Goal: Information Seeking & Learning: Learn about a topic

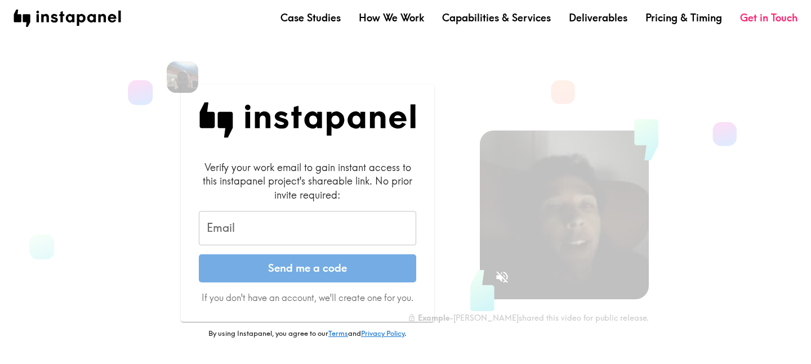
click at [282, 228] on input "Email" at bounding box center [307, 228] width 217 height 35
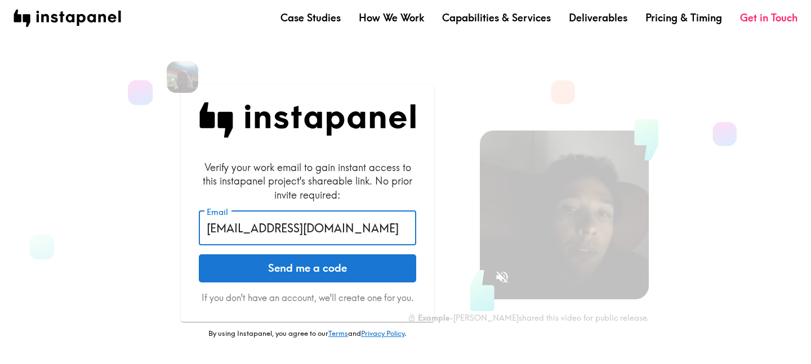
click at [239, 228] on input "[EMAIL_ADDRESS][DOMAIN_NAME]" at bounding box center [307, 228] width 217 height 35
click at [335, 232] on input "[EMAIL_ADDRESS][DOMAIN_NAME]" at bounding box center [307, 228] width 217 height 35
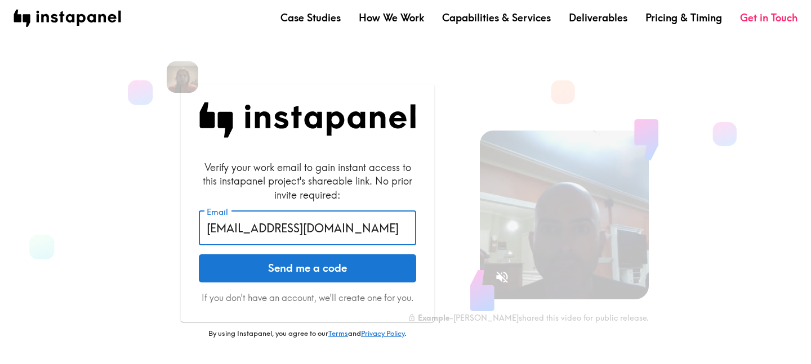
type input "[EMAIL_ADDRESS][DOMAIN_NAME]"
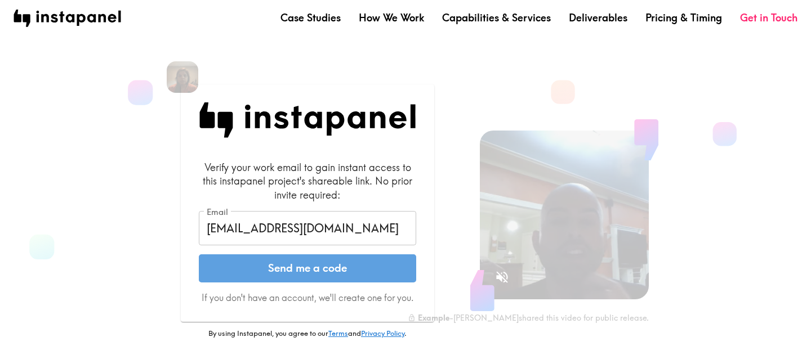
click at [351, 259] on button "Send me a code" at bounding box center [307, 269] width 217 height 28
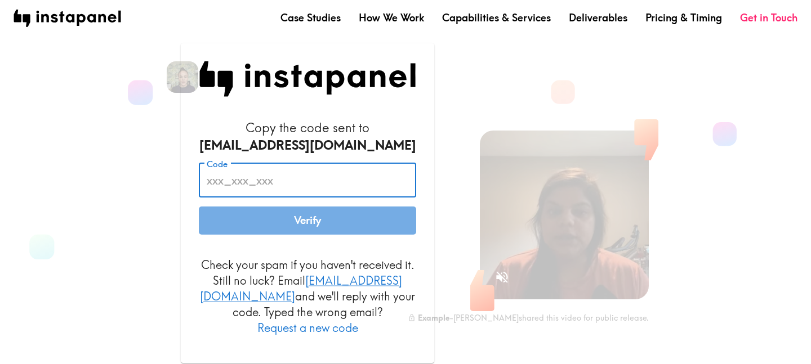
click at [264, 186] on input "Code" at bounding box center [307, 180] width 217 height 35
paste input "bhf_Hde_47e"
type input "bhf_Hde_47e"
click at [301, 235] on button "Verify" at bounding box center [307, 221] width 217 height 28
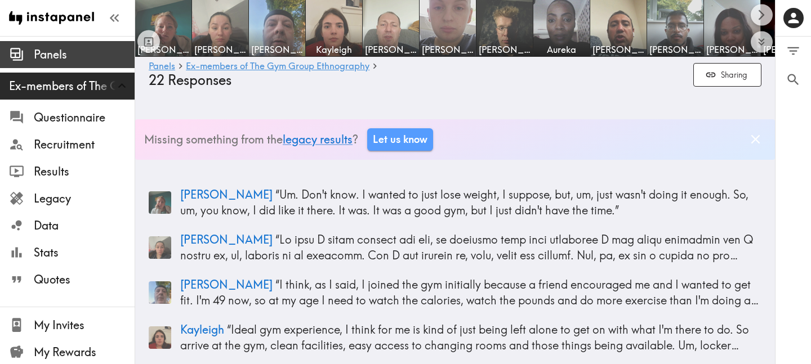
click at [57, 52] on span "Panels" at bounding box center [84, 55] width 101 height 16
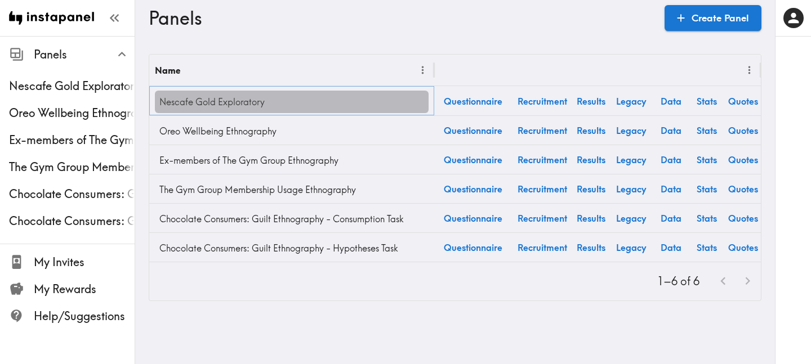
click at [213, 103] on link "Nescafe Gold Exploratory" at bounding box center [292, 102] width 274 height 23
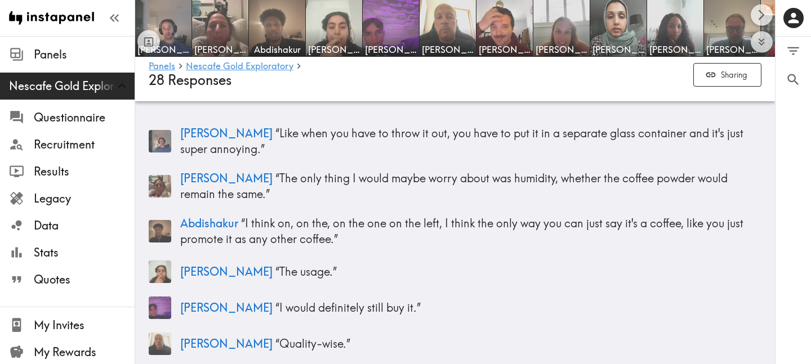
scroll to position [194, 0]
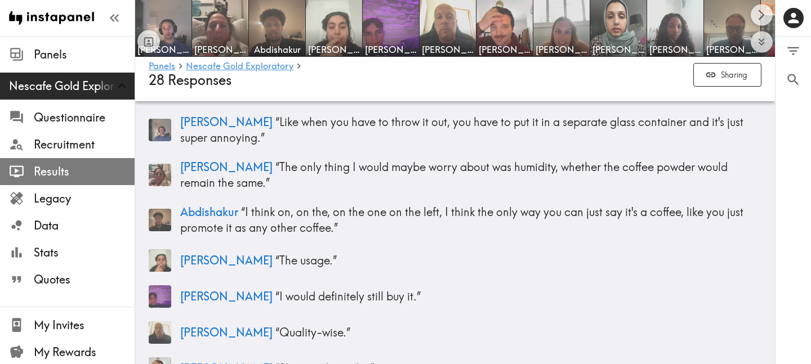
click at [92, 170] on span "Results" at bounding box center [84, 172] width 101 height 16
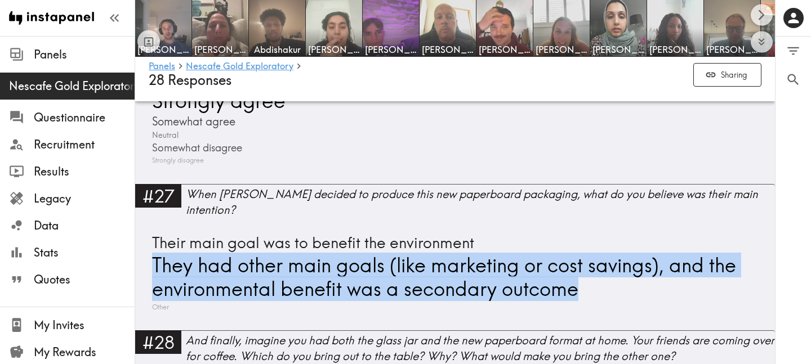
drag, startPoint x: 582, startPoint y: 243, endPoint x: 142, endPoint y: 216, distance: 441.2
click at [142, 216] on div "#27 When [PERSON_NAME] decided to produce this new paperboard packaging, what d…" at bounding box center [455, 257] width 640 height 146
copy span "They had other main goals (like marketing or cost savings), and the environment…"
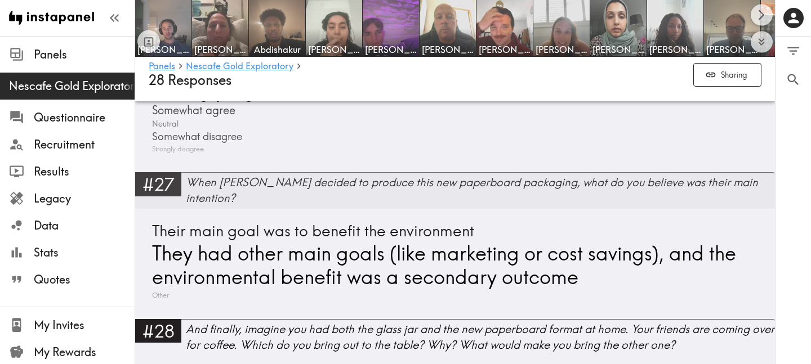
scroll to position [7414, 0]
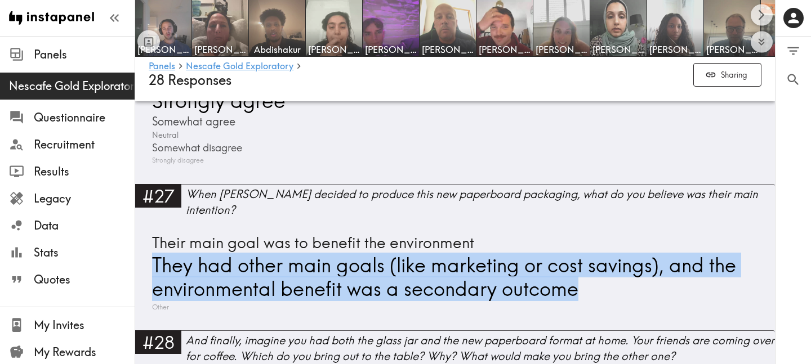
drag, startPoint x: 582, startPoint y: 239, endPoint x: 136, endPoint y: 216, distance: 447.2
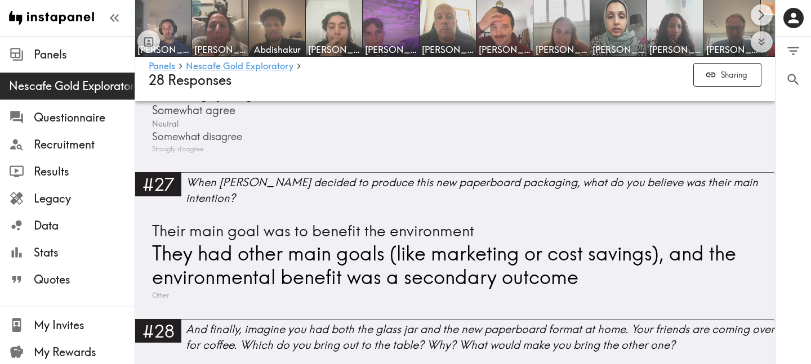
copy span "They had other main goals (like marketing or cost savings), and the environment…"
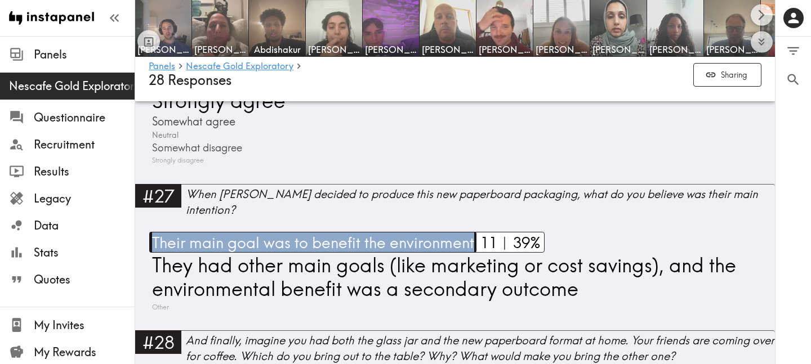
drag, startPoint x: 474, startPoint y: 195, endPoint x: 154, endPoint y: 196, distance: 319.9
click at [154, 232] on span "Their main goal was to benefit the environment" at bounding box center [311, 242] width 325 height 21
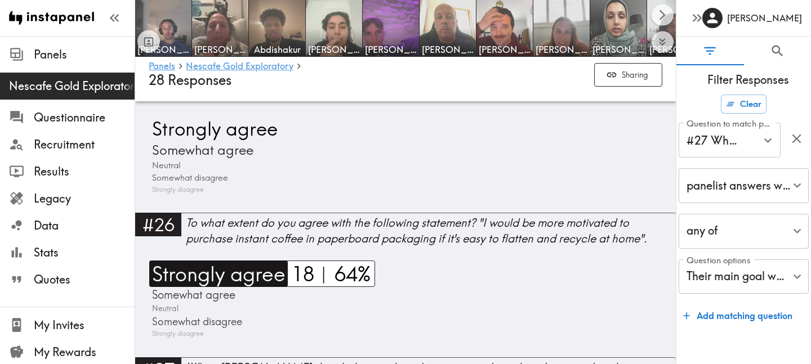
copy span "Their main goal was to benefit the environment"
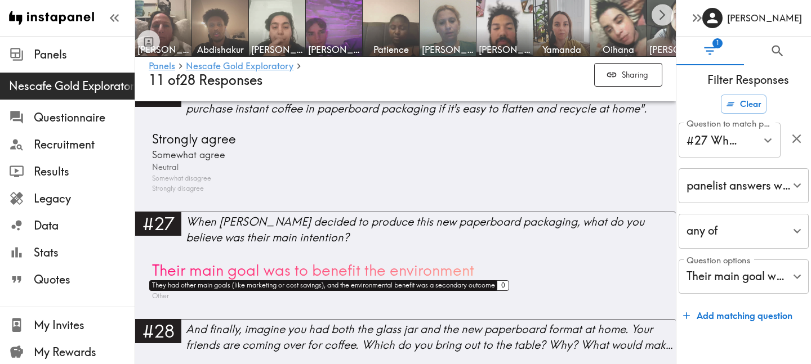
scroll to position [6094, 0]
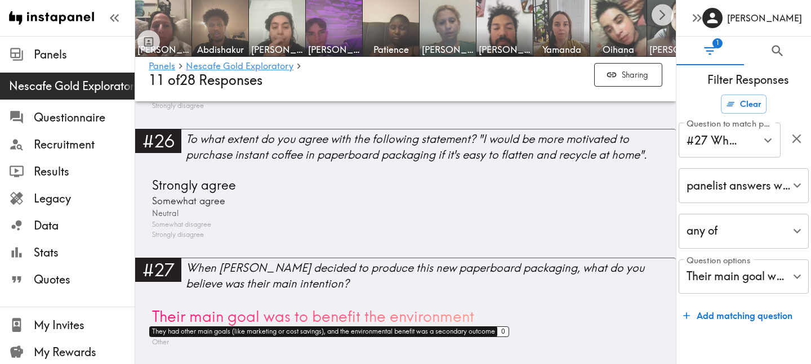
click at [365, 327] on span "They had other main goals (like marketing or cost savings), and the environment…" at bounding box center [322, 332] width 346 height 10
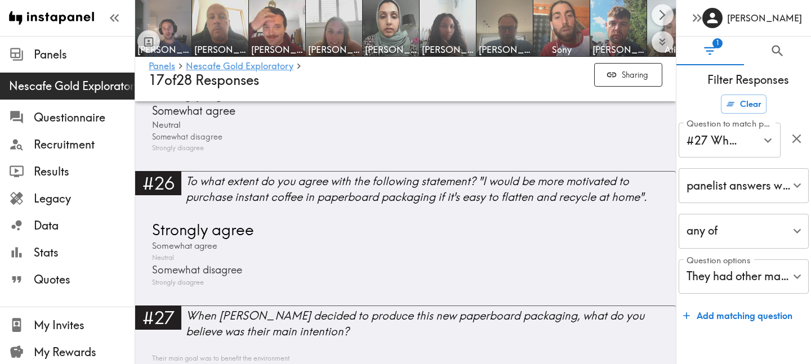
scroll to position [6701, 0]
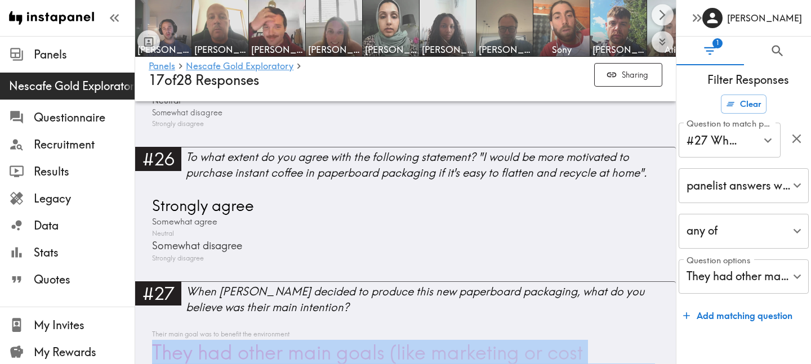
drag, startPoint x: 246, startPoint y: 320, endPoint x: 141, endPoint y: 271, distance: 114.9
click at [142, 282] on div "#27 When [PERSON_NAME] decided to produce this new paperboard packaging, what d…" at bounding box center [405, 362] width 541 height 160
copy span "They had other main goals (like marketing or cost savings), and the environment…"
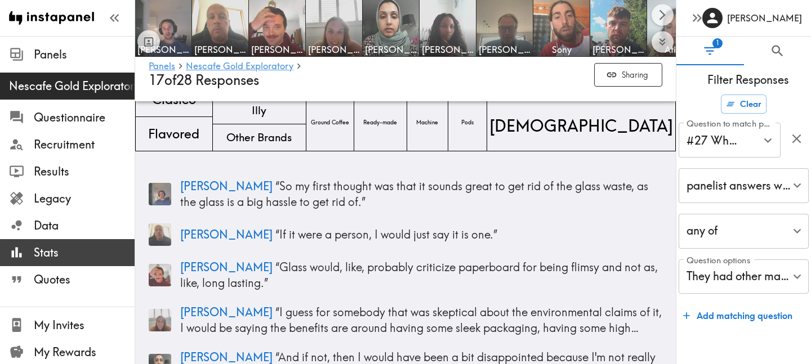
scroll to position [0, 0]
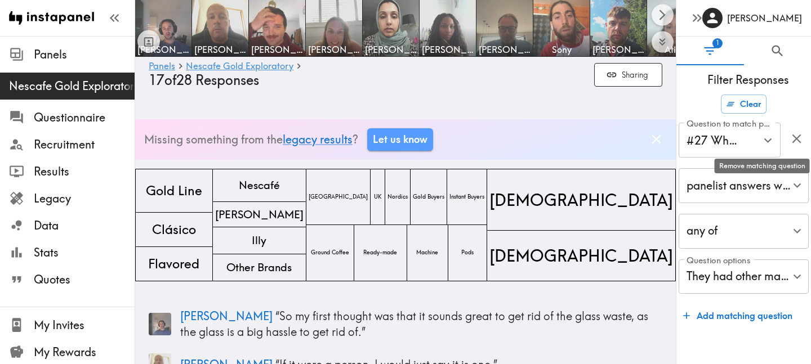
click at [797, 142] on icon "button" at bounding box center [796, 138] width 15 height 15
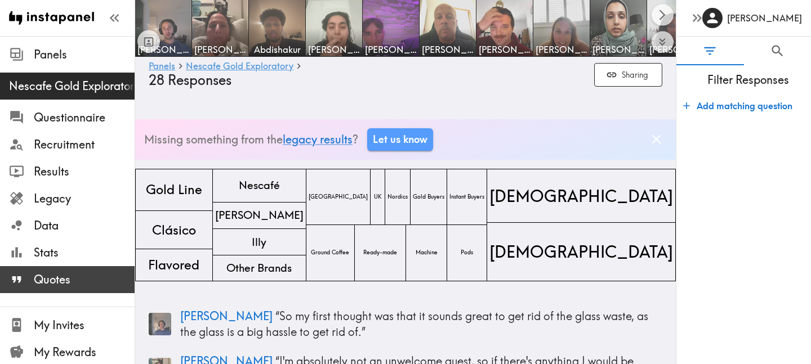
scroll to position [33, 0]
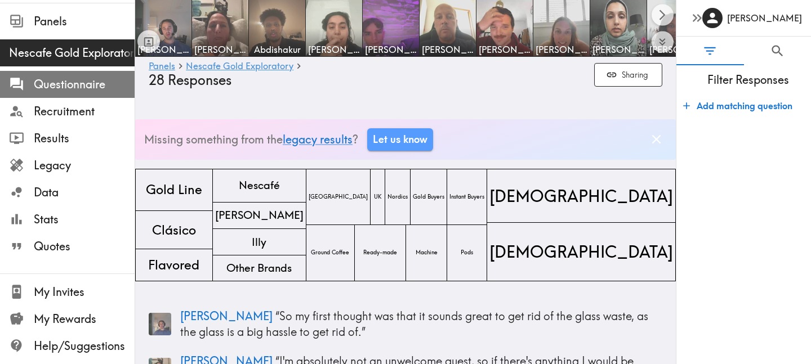
click at [75, 90] on span "Questionnaire" at bounding box center [84, 85] width 101 height 16
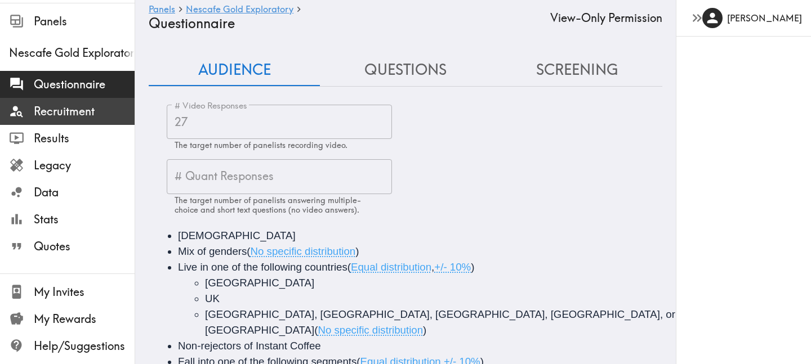
click at [74, 110] on span "Recruitment" at bounding box center [84, 112] width 101 height 16
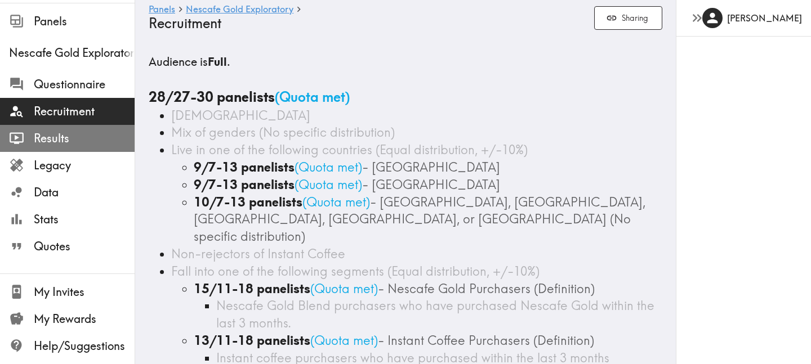
click at [67, 140] on span "Results" at bounding box center [84, 139] width 101 height 16
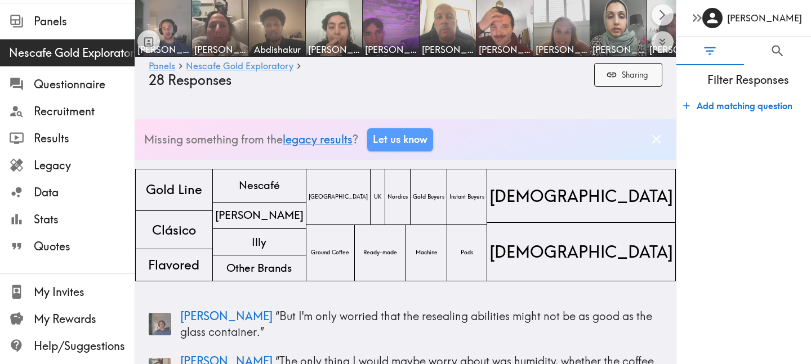
click at [639, 79] on button "Sharing" at bounding box center [628, 75] width 68 height 24
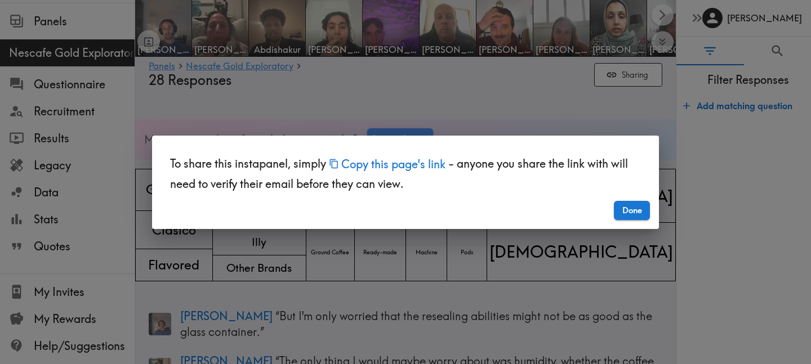
click at [641, 145] on div "To share this instapanel, simply Copy this page's link - anyone you share the l…" at bounding box center [405, 164] width 507 height 56
click at [641, 207] on button "Done" at bounding box center [632, 210] width 36 height 19
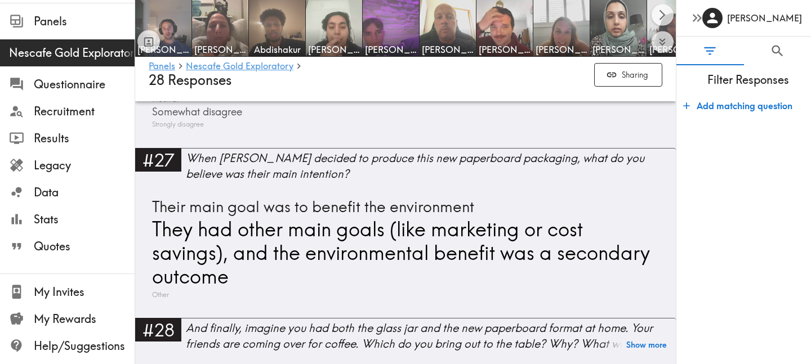
scroll to position [7914, 0]
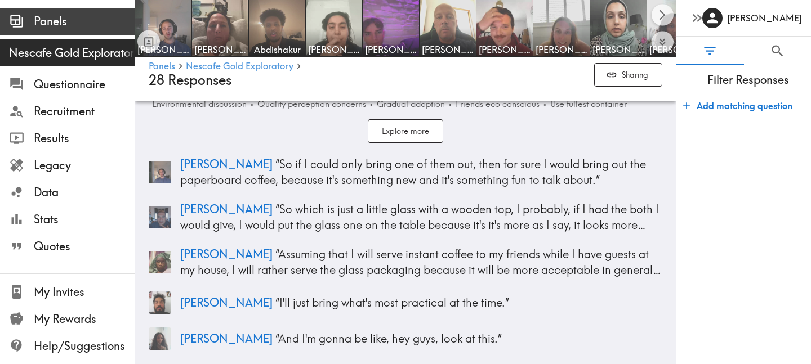
click at [62, 28] on span "Panels" at bounding box center [84, 22] width 101 height 16
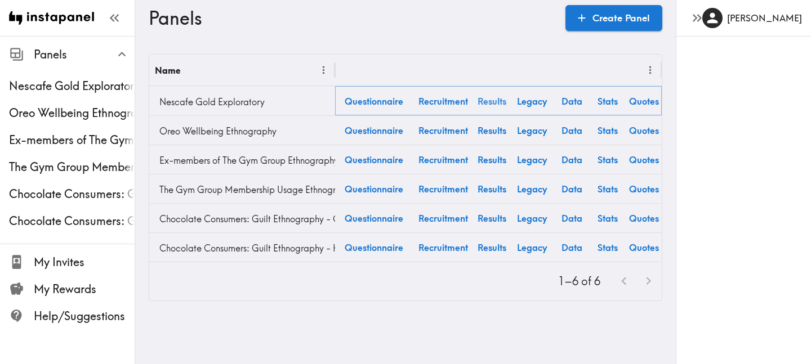
click at [497, 100] on link "Results" at bounding box center [492, 101] width 36 height 29
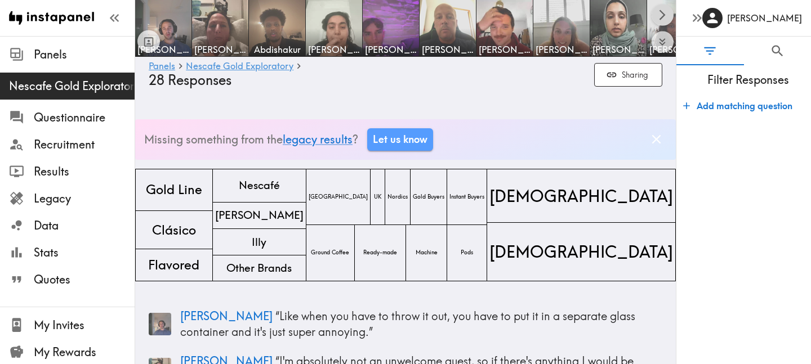
click at [666, 15] on icon "Scroll right" at bounding box center [662, 14] width 13 height 13
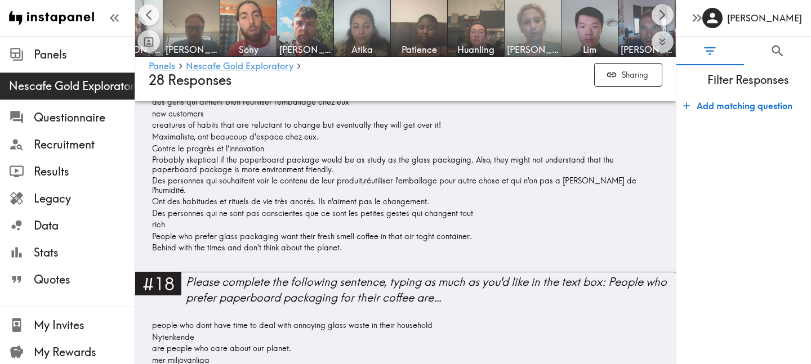
scroll to position [4729, 0]
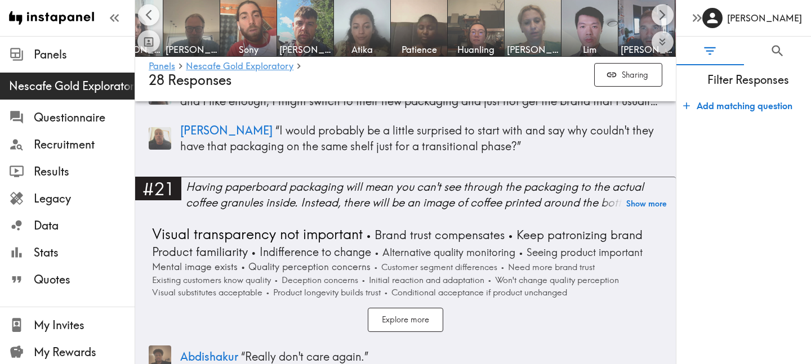
scroll to position [6103, 0]
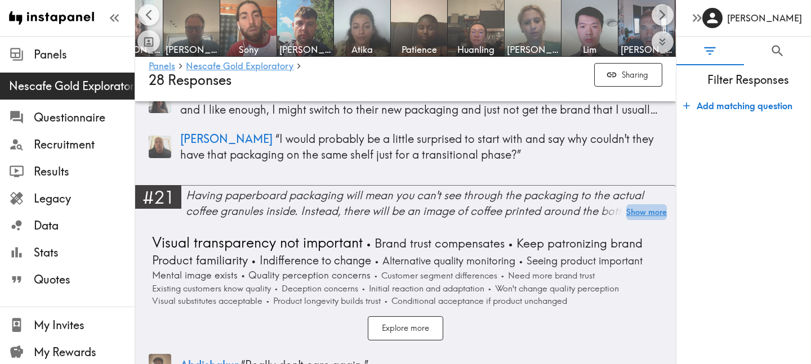
click at [638, 204] on button "Show more" at bounding box center [646, 212] width 41 height 16
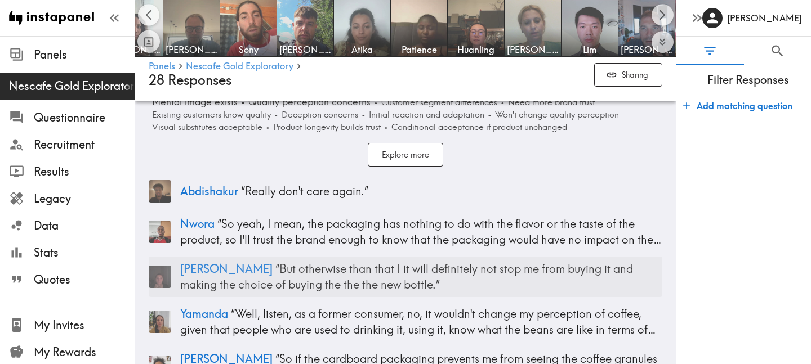
scroll to position [6321, 0]
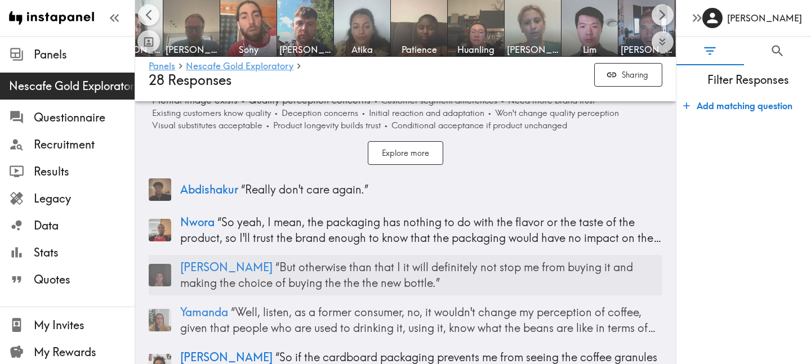
click at [389, 305] on p "Yamanda “ Well, listen, as a former consumer, no, it wouldn't change my percept…" at bounding box center [421, 321] width 482 height 32
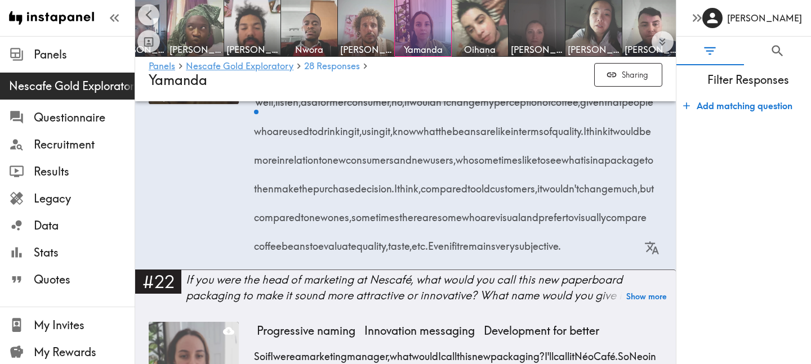
scroll to position [0, 1052]
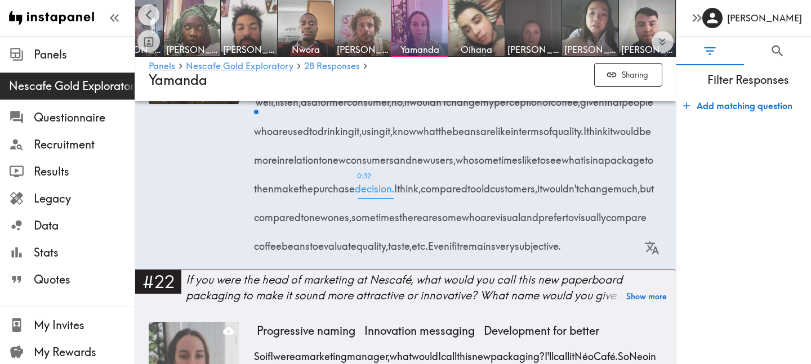
drag, startPoint x: 252, startPoint y: 242, endPoint x: 609, endPoint y: 328, distance: 367.7
click at [610, 270] on div "0:32 0:49 Existing customers know quality Product familiarity Customer segment …" at bounding box center [406, 142] width 514 height 256
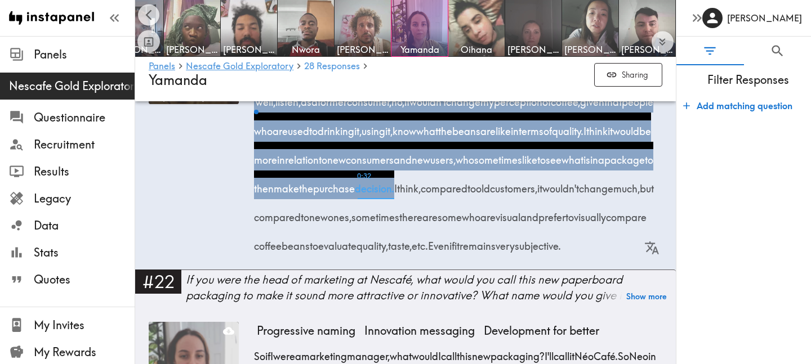
copy div "Well, listen, as a former consumer, no, it wouldn't change my perception of cof…"
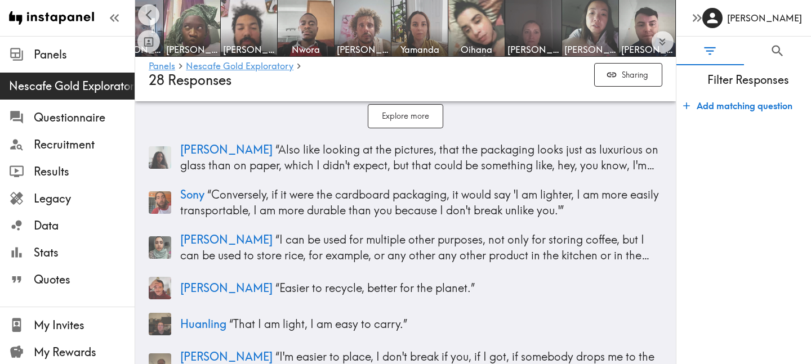
scroll to position [3779, 0]
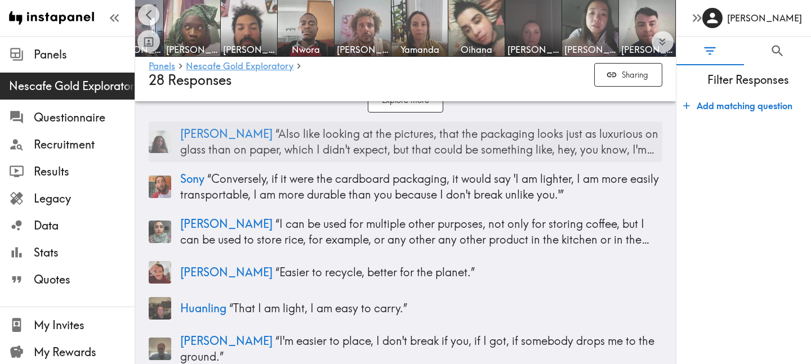
click at [434, 132] on div "Barbara “ Also like looking at the pictures, that the packaging looks just as l…" at bounding box center [406, 142] width 514 height 41
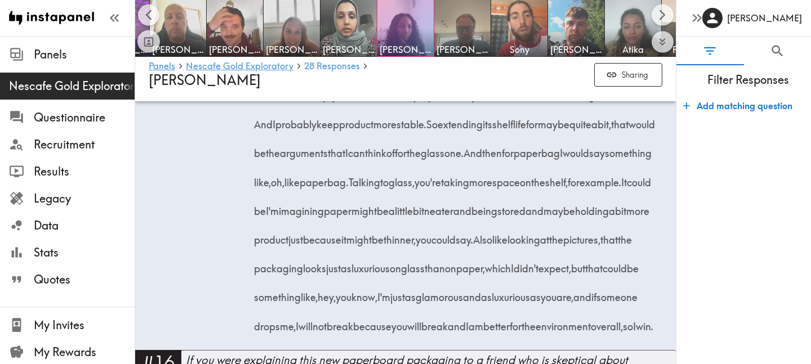
scroll to position [2325, 0]
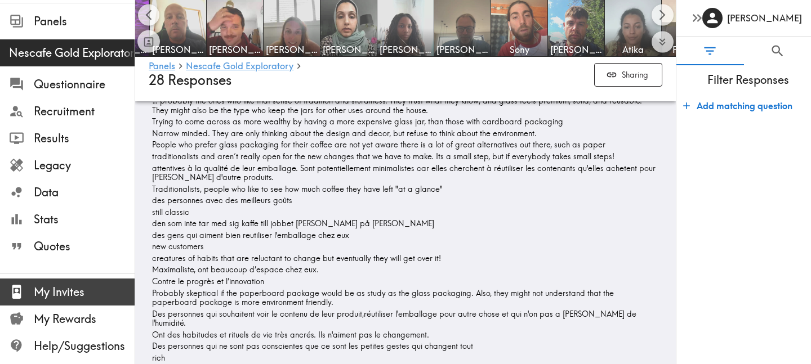
scroll to position [4614, 0]
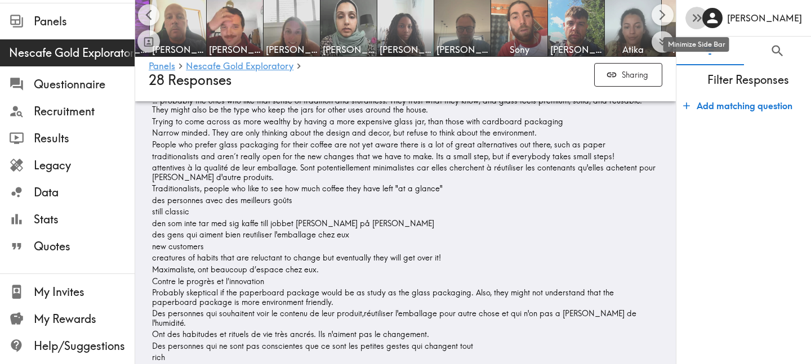
click at [697, 19] on icon "button" at bounding box center [696, 17] width 15 height 15
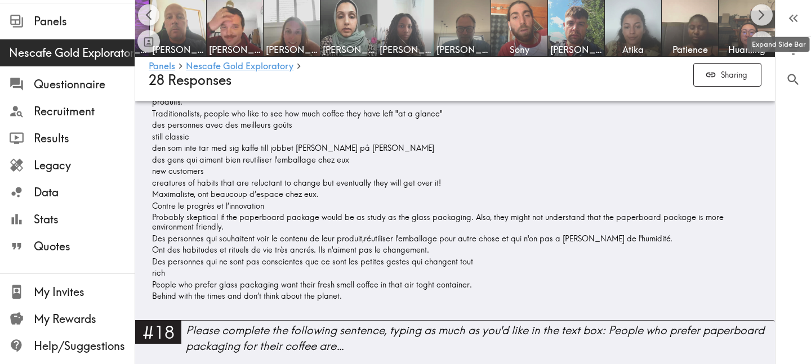
click at [798, 16] on icon "button" at bounding box center [793, 18] width 15 height 15
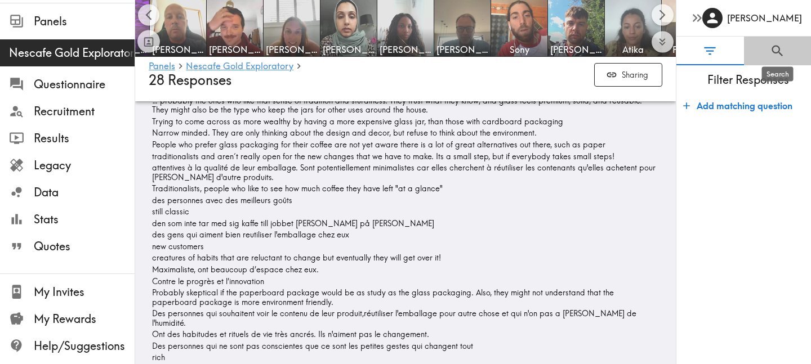
click at [776, 56] on icon "Search" at bounding box center [777, 50] width 15 height 15
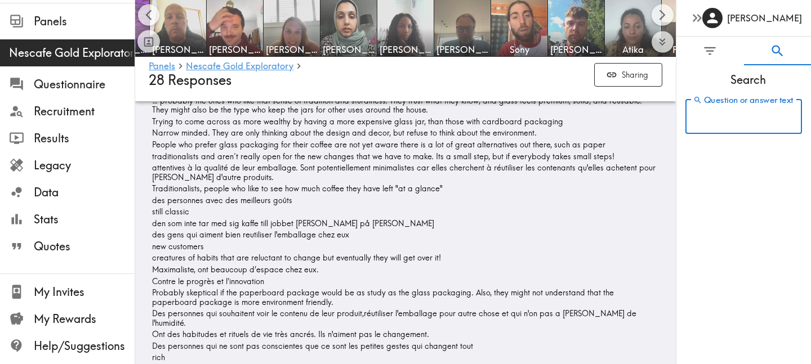
click at [742, 119] on input "Question or answer text" at bounding box center [743, 116] width 117 height 35
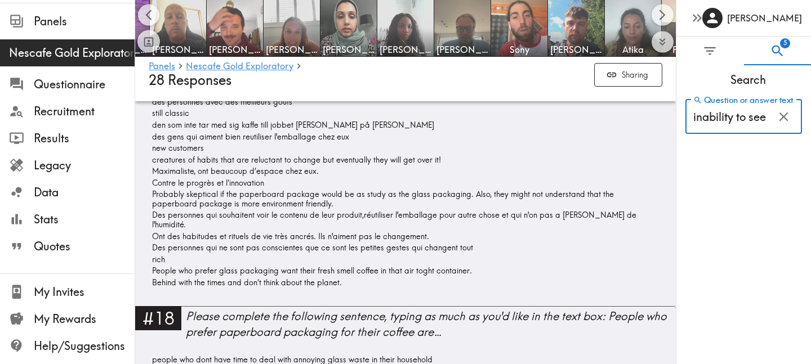
scroll to position [3902, 0]
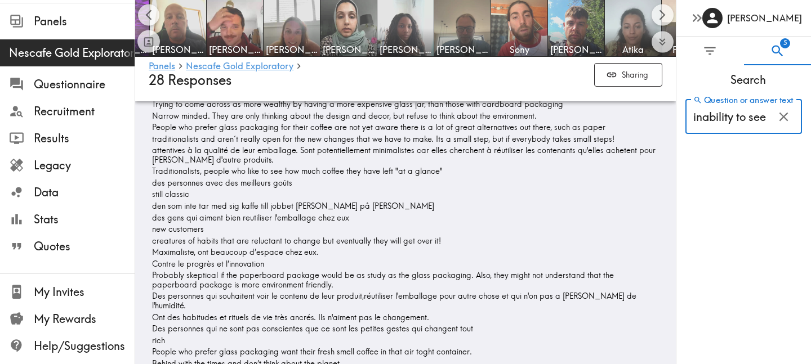
click at [761, 123] on input "inability to see the copy" at bounding box center [726, 116] width 83 height 35
type input "inability to see the coffee"
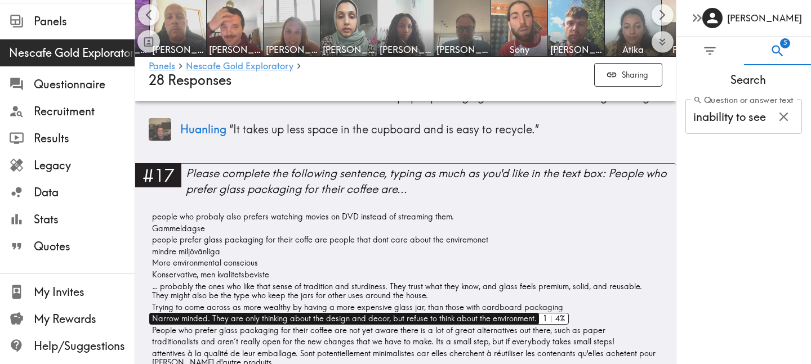
scroll to position [3826, 0]
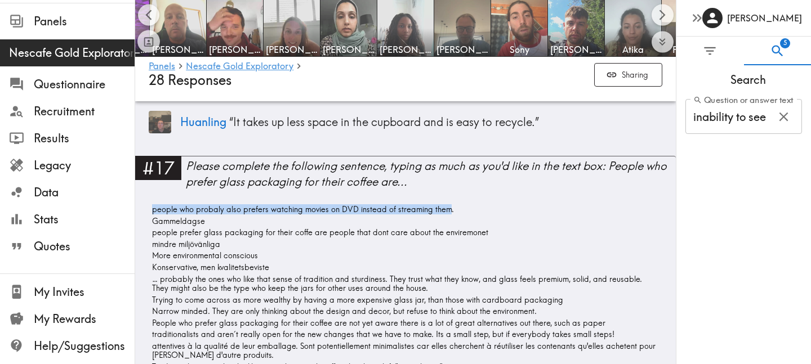
drag, startPoint x: 446, startPoint y: 178, endPoint x: 146, endPoint y: 177, distance: 299.6
click at [146, 178] on div "#17 Please complete the following sentence, typing as much as you'd like in the…" at bounding box center [405, 369] width 541 height 427
copy span "people who probaly also prefers watching movies on DVD instead of streaming them"
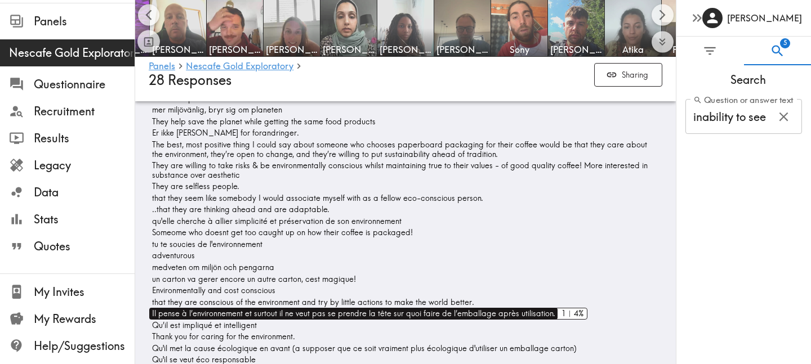
scroll to position [4834, 0]
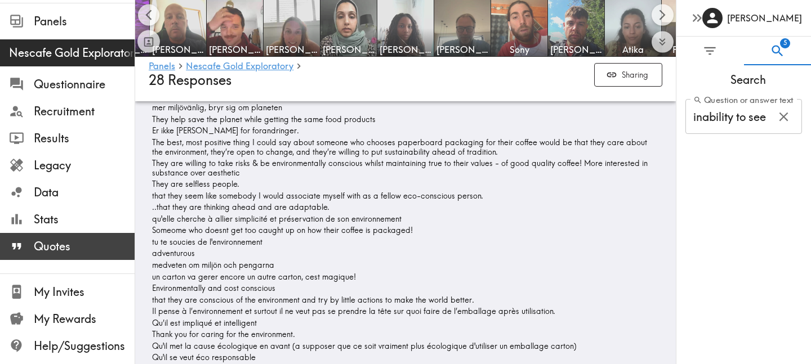
click at [74, 249] on span "Quotes" at bounding box center [84, 247] width 101 height 16
